Goal: Task Accomplishment & Management: Manage account settings

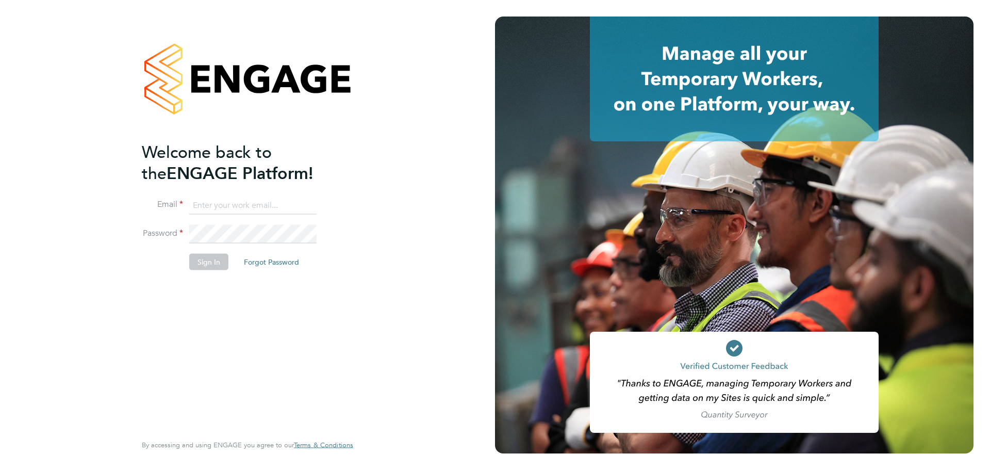
type input "jennifer.lawson-lee@wates.co.uk"
click at [210, 262] on button "Sign In" at bounding box center [208, 261] width 39 height 16
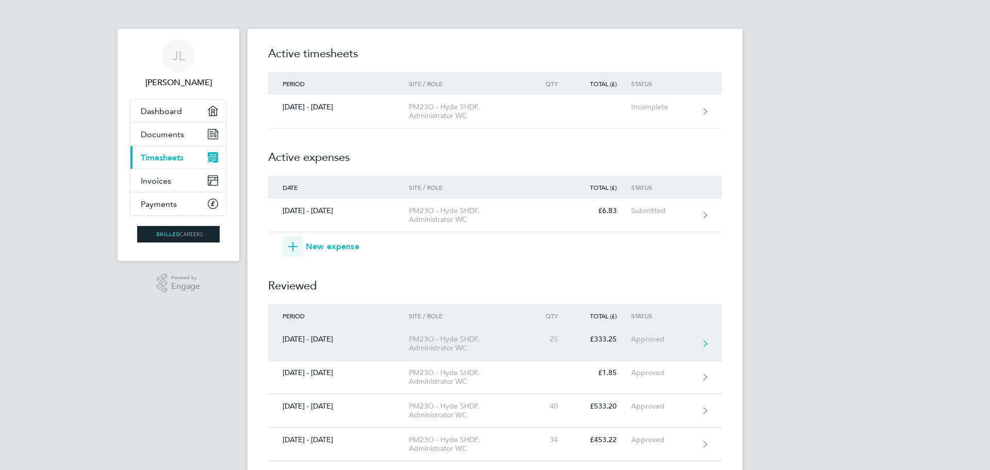
click at [706, 344] on icon at bounding box center [705, 343] width 4 height 6
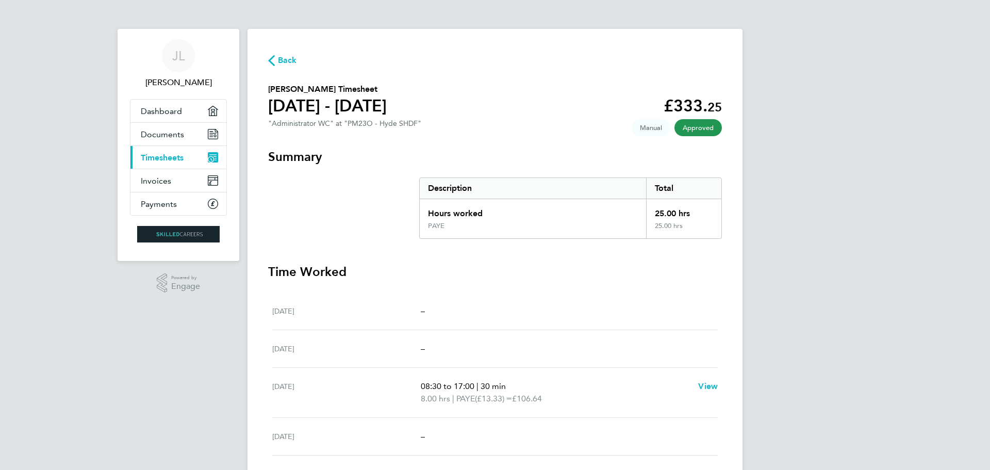
click at [293, 60] on span "Back" at bounding box center [287, 60] width 19 height 12
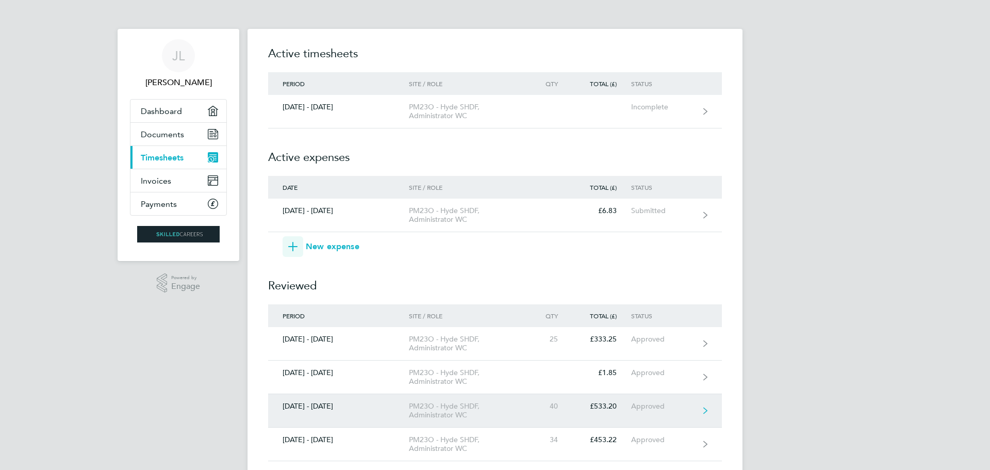
click at [707, 409] on icon at bounding box center [705, 410] width 4 height 7
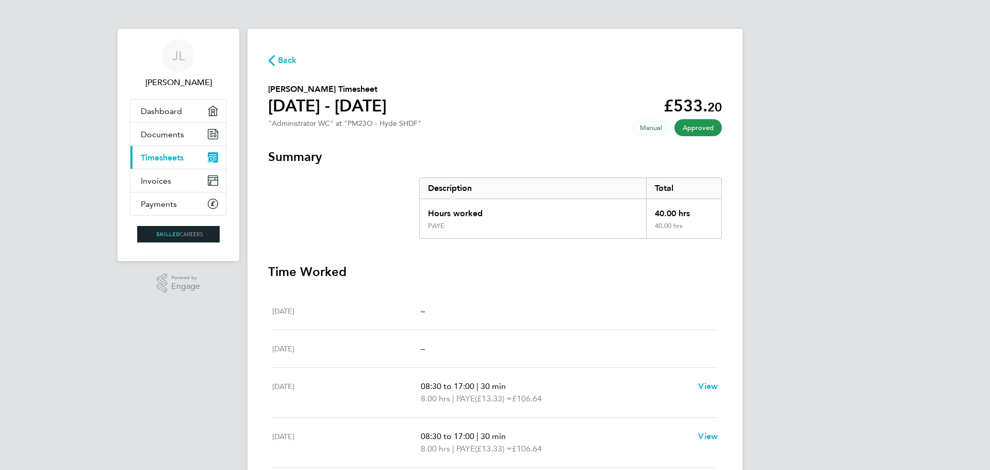
click at [271, 61] on icon "button" at bounding box center [271, 60] width 7 height 11
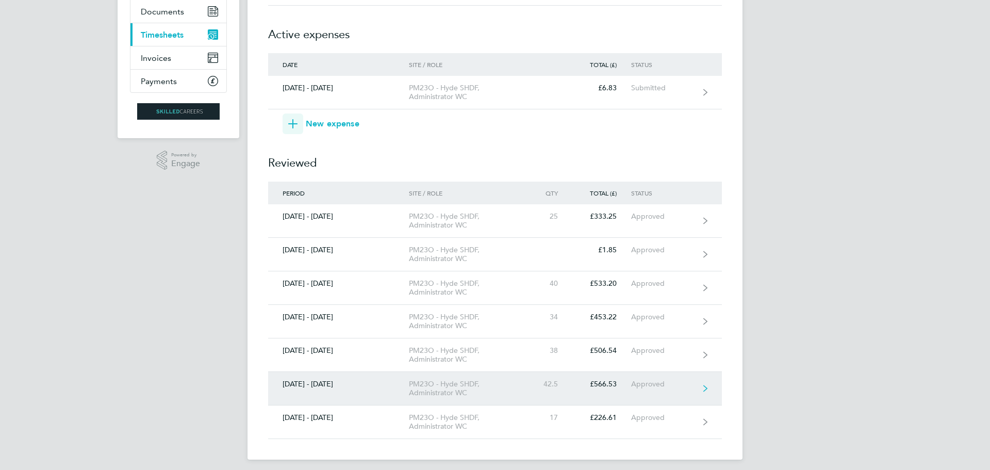
scroll to position [129, 0]
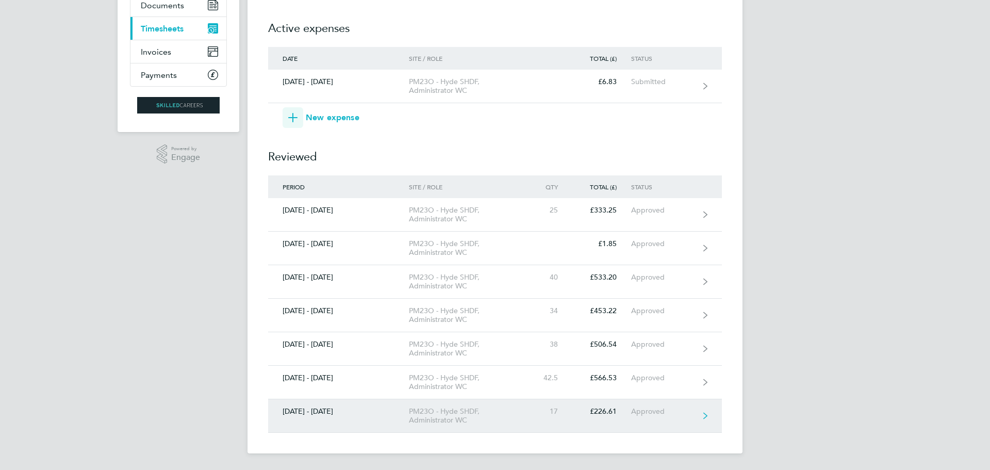
click at [323, 411] on div "09 - 15 Aug 2025" at bounding box center [338, 411] width 141 height 9
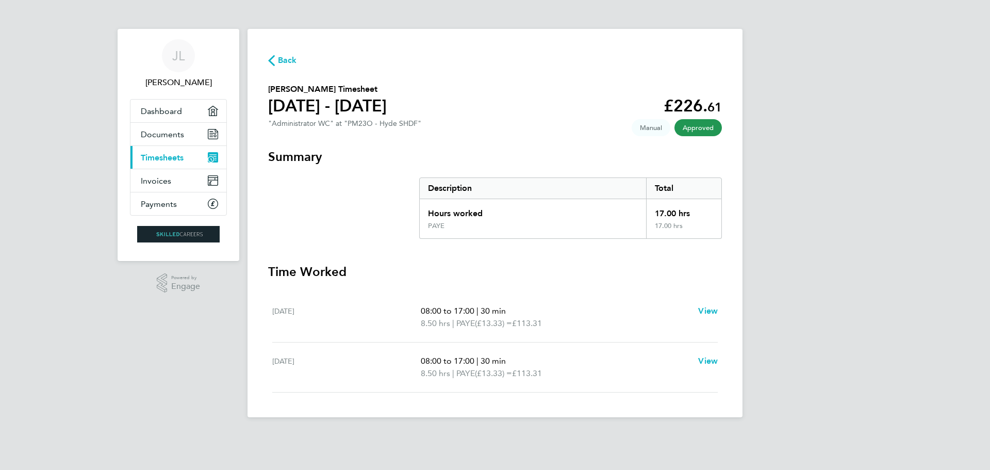
click at [280, 60] on span "Back" at bounding box center [287, 60] width 19 height 12
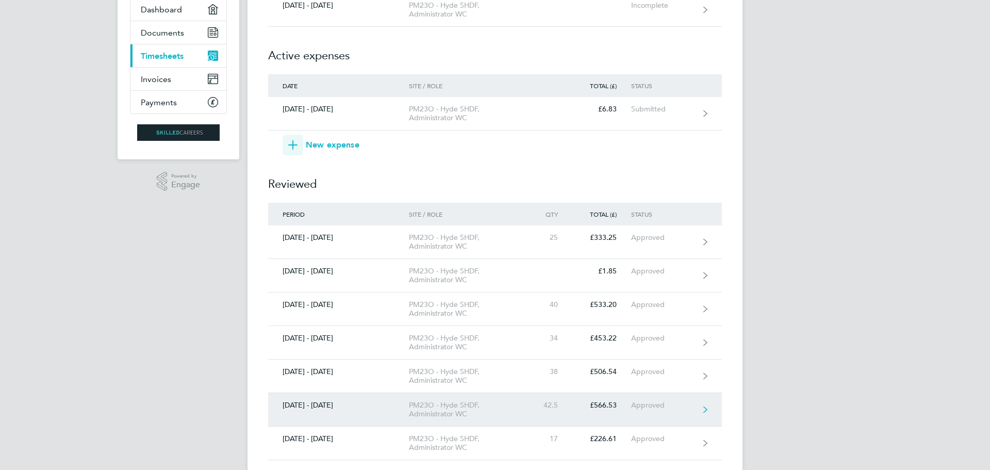
scroll to position [103, 0]
click at [331, 402] on div "16 - 22 Aug 2025" at bounding box center [338, 403] width 141 height 9
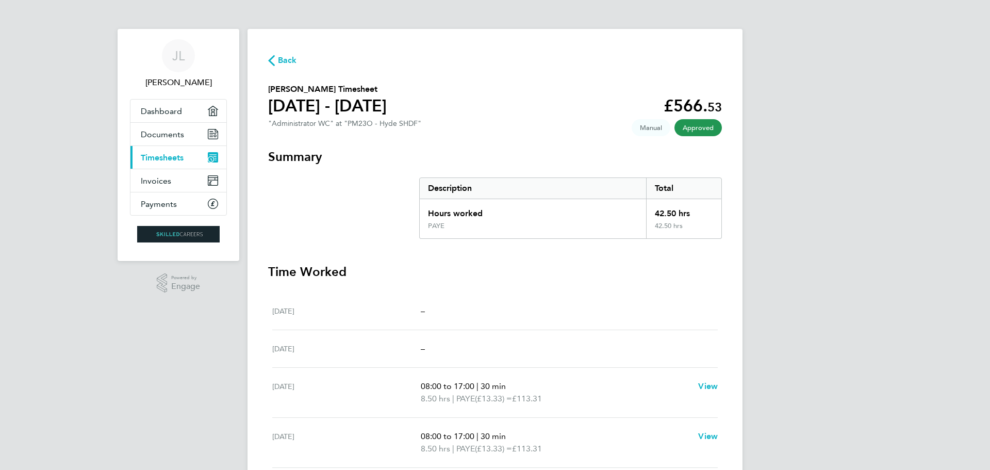
click at [275, 58] on span "Back" at bounding box center [282, 60] width 29 height 10
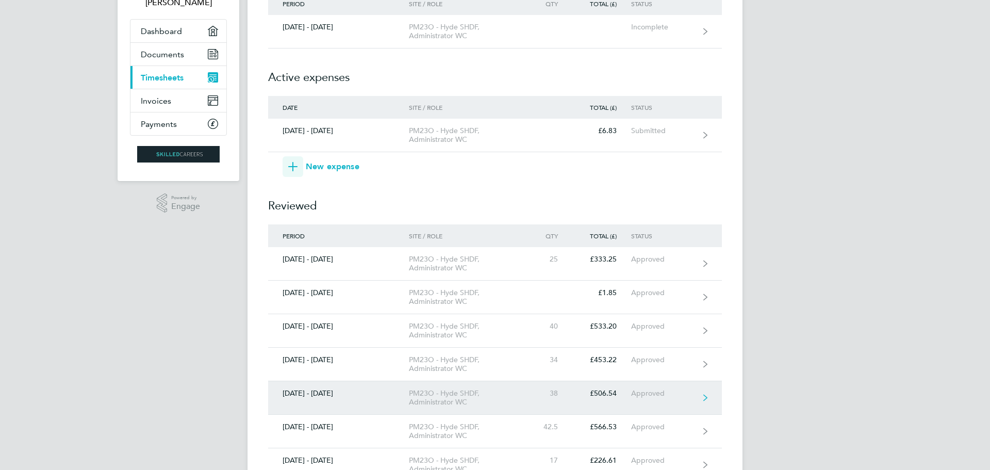
scroll to position [103, 0]
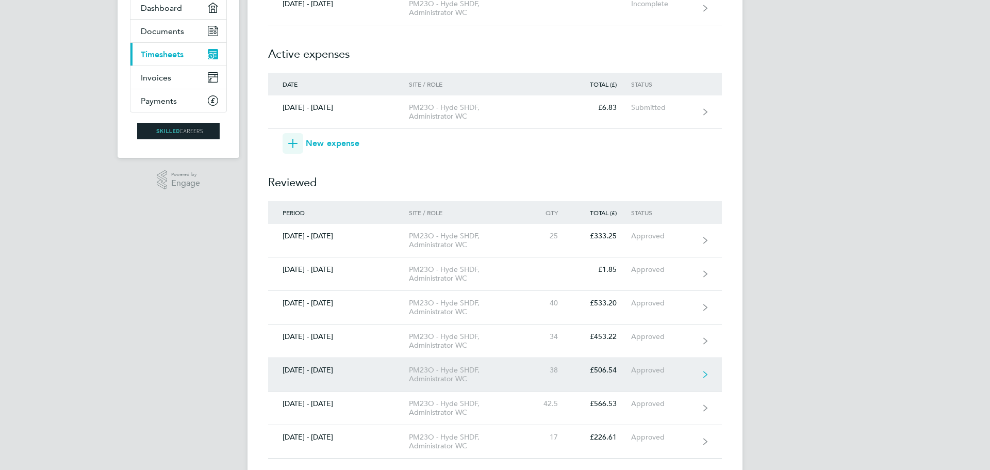
click at [330, 366] on div "23 - 29 Aug 2025" at bounding box center [338, 370] width 141 height 9
